Goal: Task Accomplishment & Management: Use online tool/utility

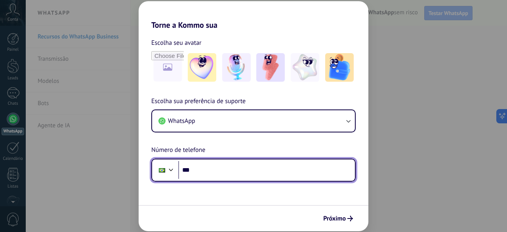
click at [231, 176] on input "***" at bounding box center [266, 170] width 177 height 18
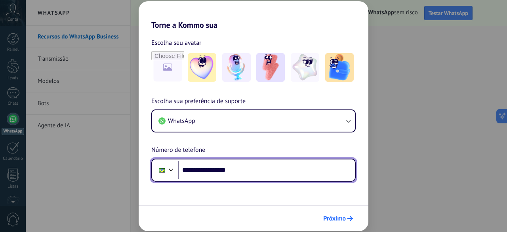
type input "**********"
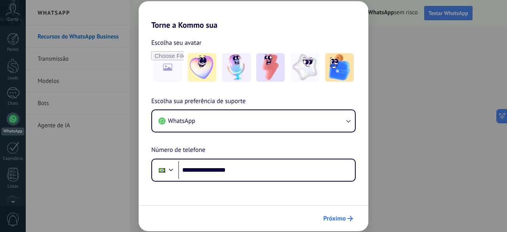
click at [343, 218] on span "Próximo" at bounding box center [334, 219] width 23 height 6
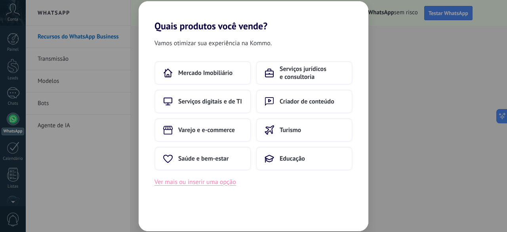
click at [220, 185] on button "Ver mais ou inserir uma opção" at bounding box center [196, 182] width 82 height 10
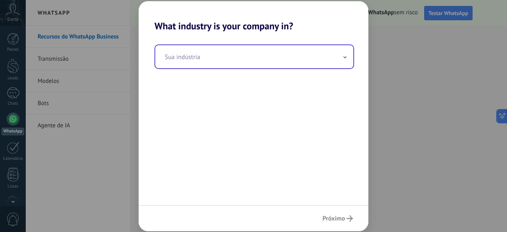
click at [271, 50] on input "text" at bounding box center [254, 56] width 198 height 23
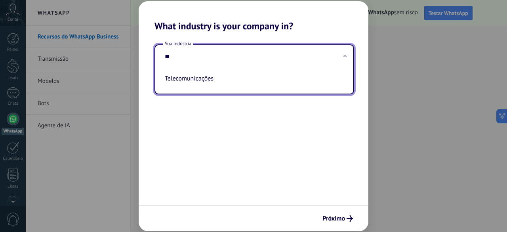
type input "*"
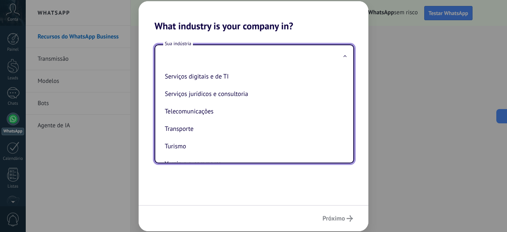
scroll to position [193, 0]
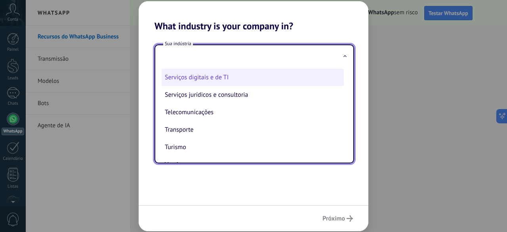
click at [255, 86] on li "Serviços digitais e de TI" at bounding box center [253, 77] width 182 height 17
type input "**********"
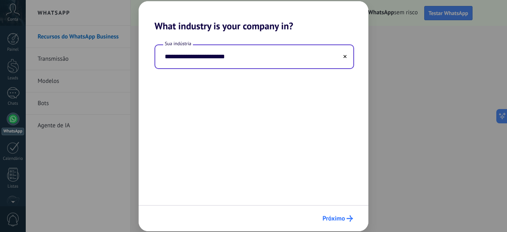
click at [346, 218] on span "Próximo" at bounding box center [338, 218] width 31 height 6
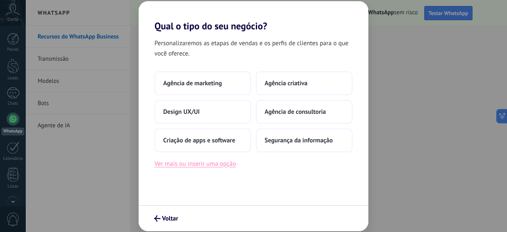
click at [227, 164] on button "Ver mais ou inserir uma opção" at bounding box center [196, 164] width 82 height 10
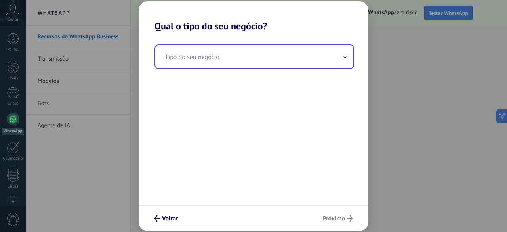
click at [245, 67] on input "text" at bounding box center [254, 56] width 198 height 23
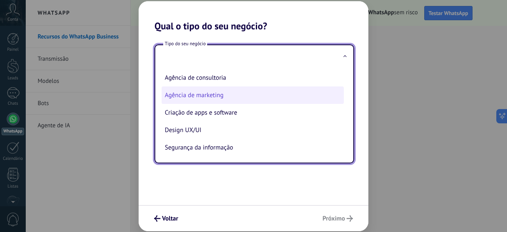
scroll to position [19, 0]
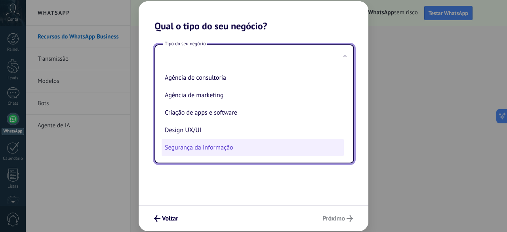
click at [254, 147] on li "Segurança da informação" at bounding box center [253, 147] width 182 height 17
type input "**********"
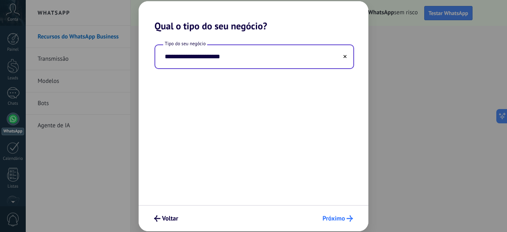
click at [337, 223] on button "Próximo" at bounding box center [338, 218] width 38 height 13
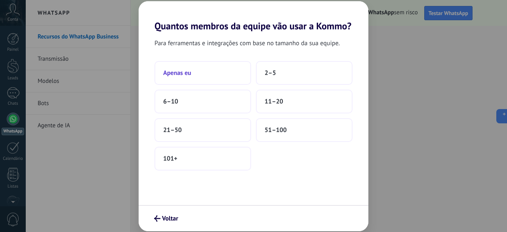
click at [217, 74] on button "Apenas eu" at bounding box center [203, 73] width 97 height 24
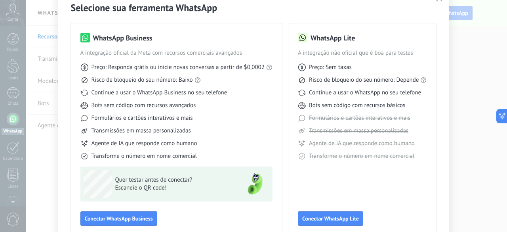
scroll to position [36, 0]
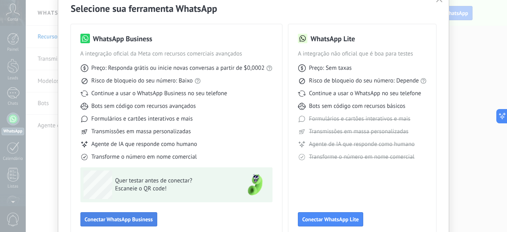
click at [119, 223] on button "Conectar WhatsApp Business" at bounding box center [118, 219] width 77 height 14
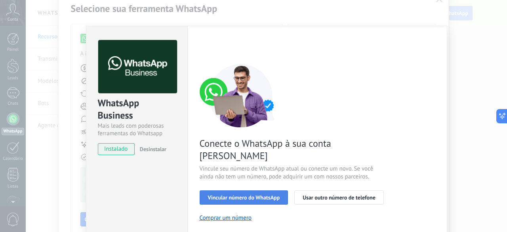
click at [263, 195] on span "Vincular número do WhatsApp" at bounding box center [244, 198] width 72 height 6
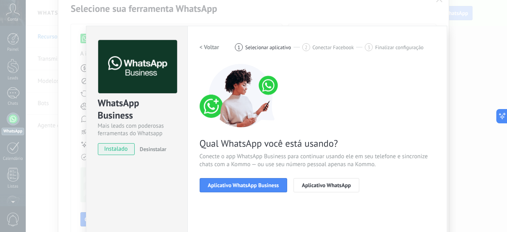
click at [263, 187] on span "Aplicativo WhatsApp Business" at bounding box center [243, 185] width 71 height 6
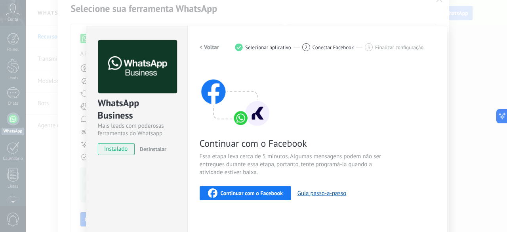
scroll to position [1, 0]
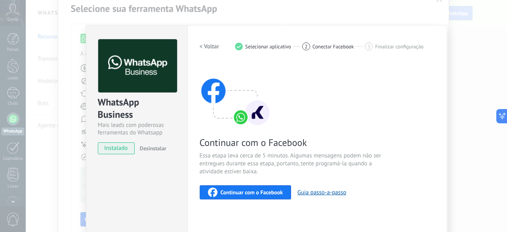
click at [213, 46] on h2 "< Voltar" at bounding box center [210, 47] width 20 height 8
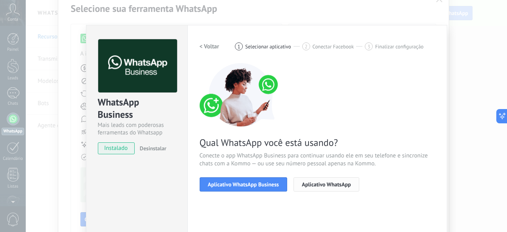
click at [321, 183] on span "Aplicativo WhatsApp" at bounding box center [326, 184] width 49 height 6
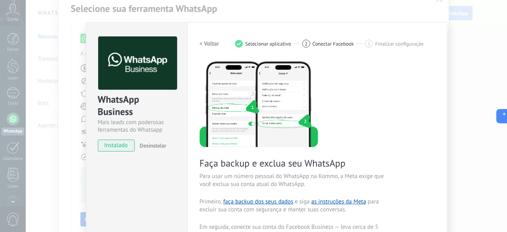
scroll to position [0, 0]
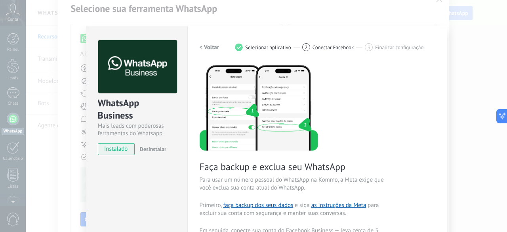
click at [206, 44] on h2 "< Voltar" at bounding box center [210, 48] width 20 height 8
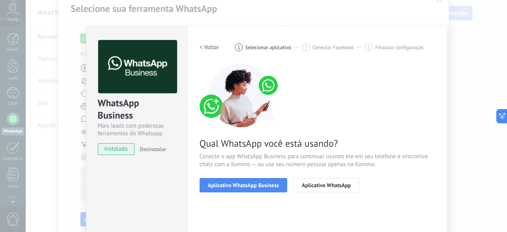
click at [206, 44] on h2 "< Voltar" at bounding box center [210, 48] width 20 height 8
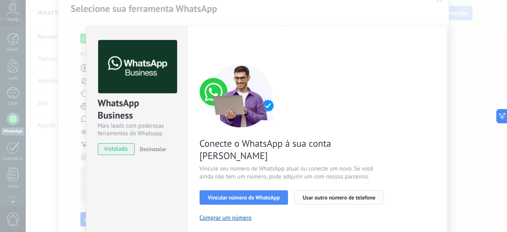
click at [331, 195] on span "Usar outro número de telefone" at bounding box center [339, 198] width 73 height 6
click at [436, 1] on div "WhatsApp Business Mais leads com poderosas ferramentas do Whatsapp instalado De…" at bounding box center [266, 116] width 481 height 232
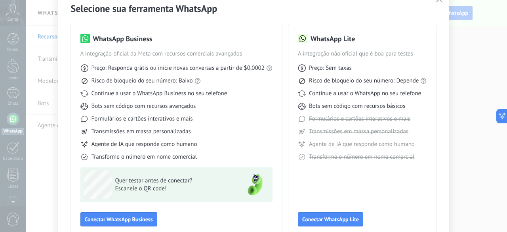
click at [454, 68] on div "Selecione sua ferramenta WhatsApp WhatsApp Business A integração oficial da Met…" at bounding box center [253, 116] width 507 height 232
click at [326, 219] on span "Conectar WhatsApp Lite" at bounding box center [330, 219] width 57 height 6
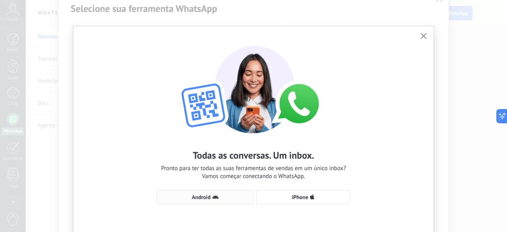
click at [229, 199] on span "Android" at bounding box center [205, 197] width 88 height 6
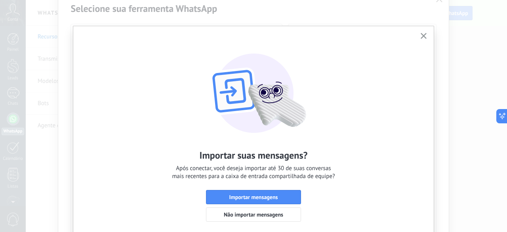
click at [423, 36] on use "button" at bounding box center [424, 36] width 6 height 6
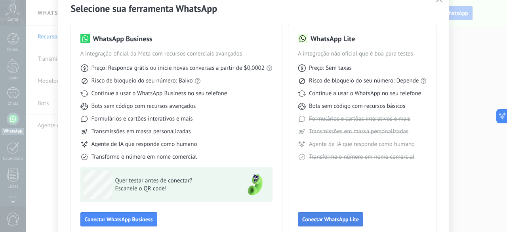
click at [311, 219] on span "Conectar WhatsApp Lite" at bounding box center [330, 219] width 57 height 6
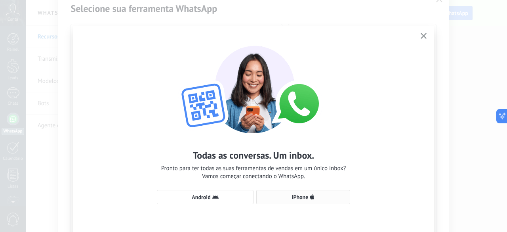
click at [295, 193] on button "iPhone" at bounding box center [303, 197] width 94 height 14
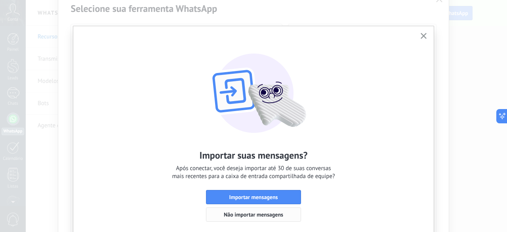
click at [254, 217] on span "Não importar mensagens" at bounding box center [253, 215] width 59 height 6
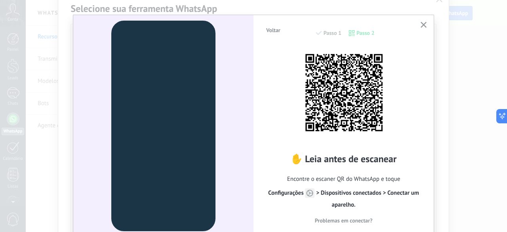
scroll to position [12, 0]
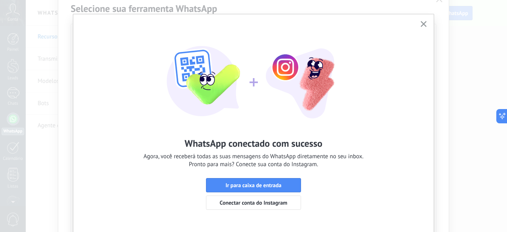
click at [292, 181] on button "Ir para caixa de entrada" at bounding box center [253, 185] width 95 height 14
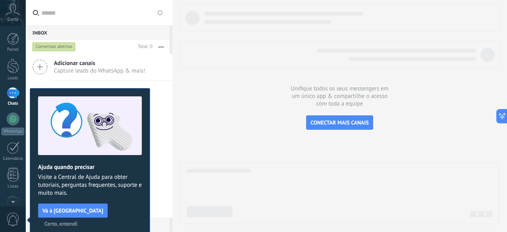
click at [78, 221] on span "Certo, entendi" at bounding box center [60, 224] width 33 height 6
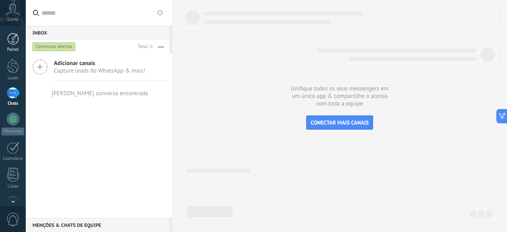
click at [13, 41] on div at bounding box center [13, 39] width 12 height 12
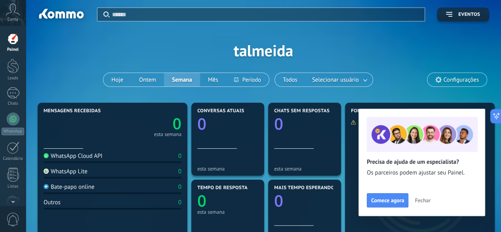
click at [416, 198] on span "Fechar" at bounding box center [423, 200] width 16 height 6
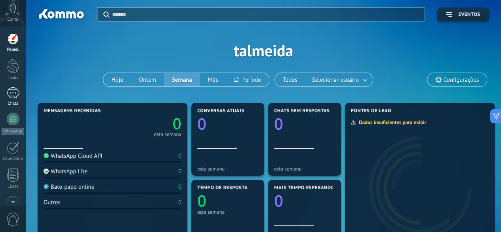
click at [11, 100] on link "Chats" at bounding box center [13, 96] width 26 height 19
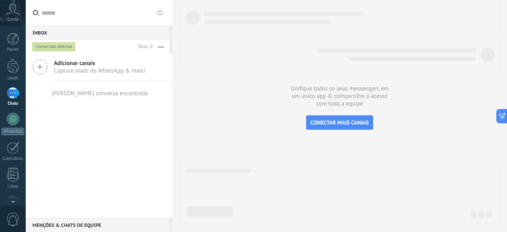
click at [76, 66] on span "Adicionar canais" at bounding box center [100, 63] width 92 height 8
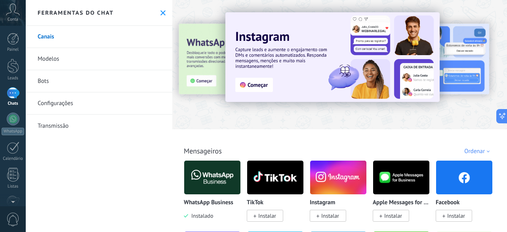
click at [162, 11] on use at bounding box center [162, 12] width 5 height 5
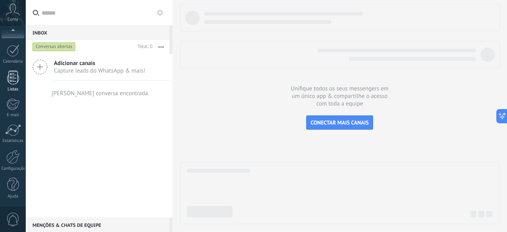
scroll to position [97, 0]
click at [13, 85] on link "Listas" at bounding box center [13, 81] width 26 height 21
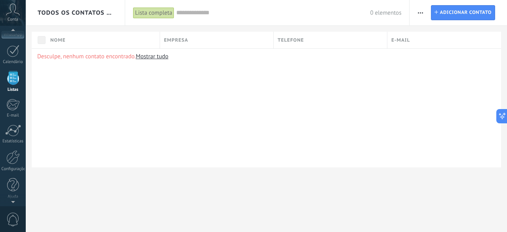
scroll to position [49, 0]
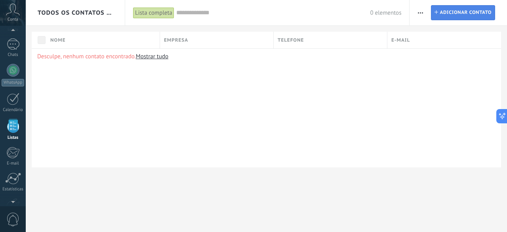
click at [475, 13] on span "Adicionar contato" at bounding box center [466, 13] width 52 height 14
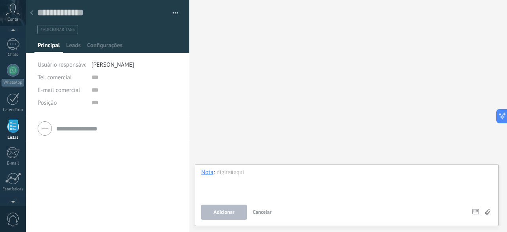
click at [31, 15] on div at bounding box center [31, 13] width 11 height 15
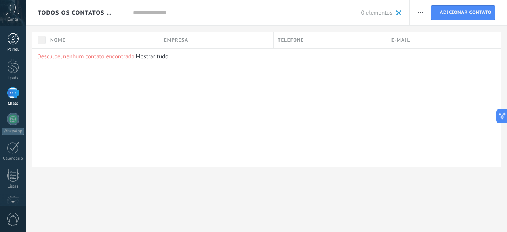
click at [11, 34] on div at bounding box center [13, 39] width 12 height 12
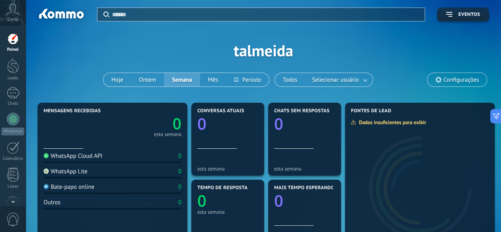
click at [462, 83] on span "Configurações" at bounding box center [461, 79] width 35 height 7
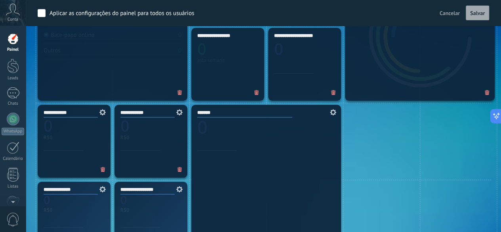
scroll to position [318, 0]
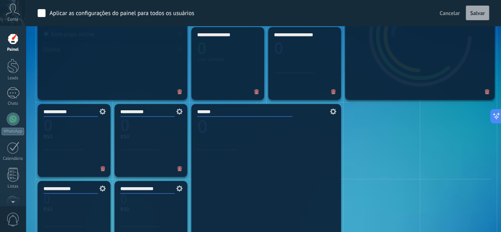
click at [190, 105] on div "Tarefas 0 *******" at bounding box center [266, 179] width 154 height 154
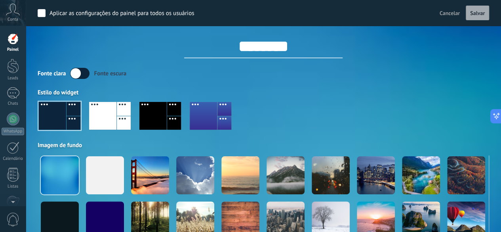
scroll to position [4, 0]
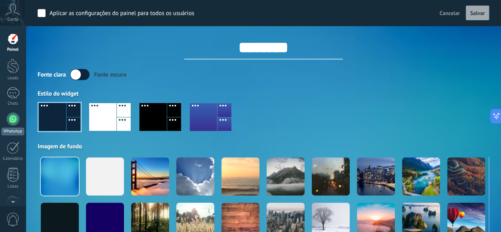
click at [12, 123] on div at bounding box center [13, 119] width 13 height 13
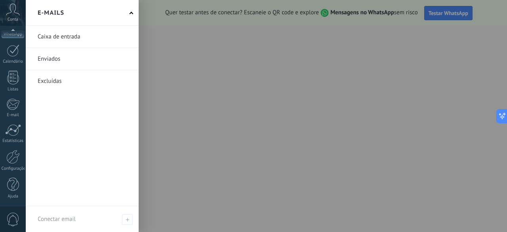
scroll to position [96, 0]
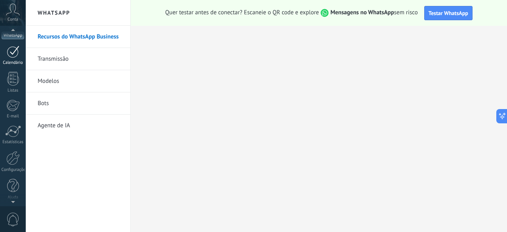
click at [11, 60] on div "Calendário" at bounding box center [13, 62] width 23 height 5
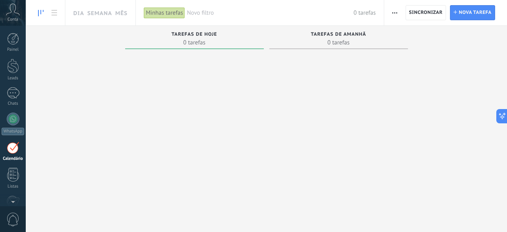
click at [15, 15] on div "Conta" at bounding box center [13, 13] width 26 height 26
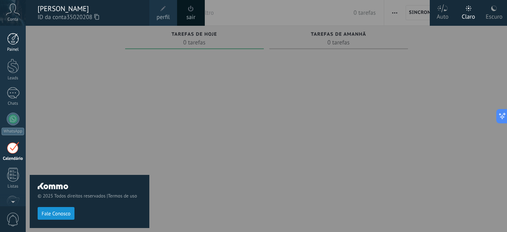
click at [13, 33] on div at bounding box center [13, 39] width 12 height 12
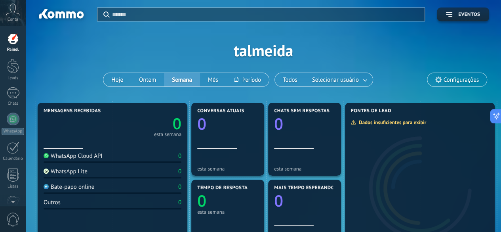
click at [452, 84] on span "Configurações" at bounding box center [457, 79] width 59 height 13
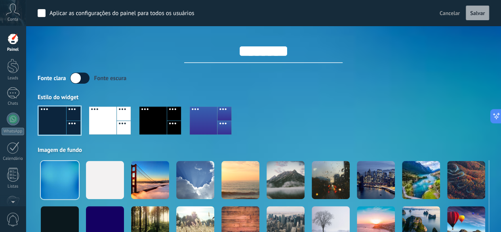
click at [442, 14] on span "Cancelar" at bounding box center [450, 13] width 20 height 7
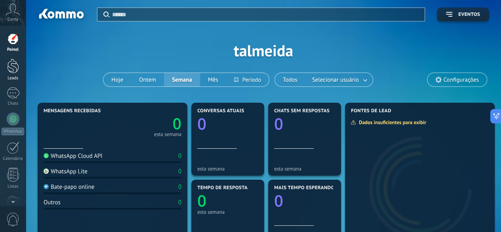
click at [8, 71] on div at bounding box center [13, 66] width 12 height 15
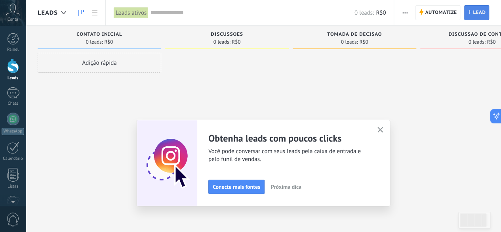
click at [480, 14] on span "Lead" at bounding box center [479, 13] width 13 height 14
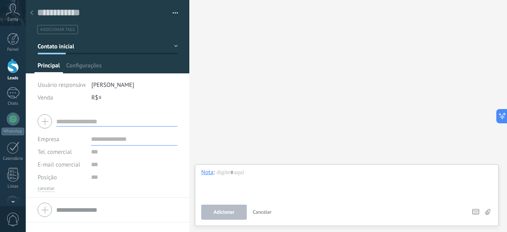
click at [34, 13] on div at bounding box center [31, 13] width 11 height 15
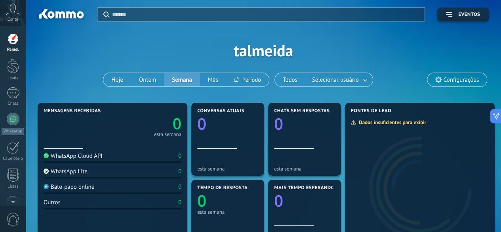
click at [15, 42] on div at bounding box center [13, 39] width 12 height 12
click at [17, 73] on div at bounding box center [13, 66] width 12 height 15
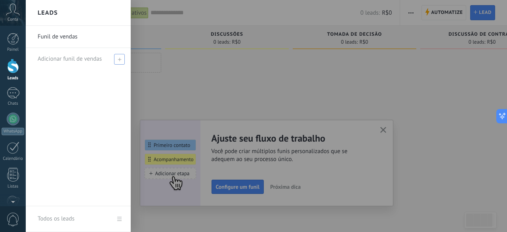
click at [76, 58] on span "Adicionar funil de vendas" at bounding box center [70, 59] width 64 height 8
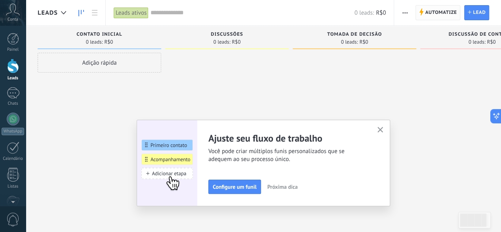
click at [452, 10] on span "Automatize" at bounding box center [441, 13] width 32 height 14
